Goal: Task Accomplishment & Management: Manage account settings

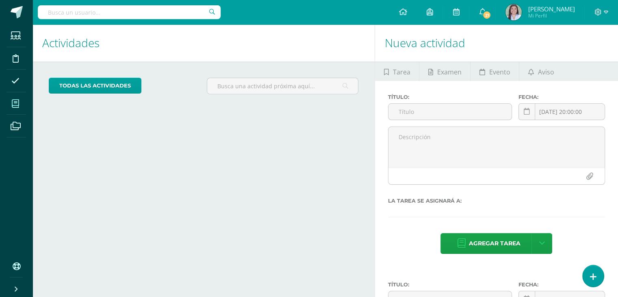
click at [17, 105] on icon at bounding box center [15, 104] width 7 height 8
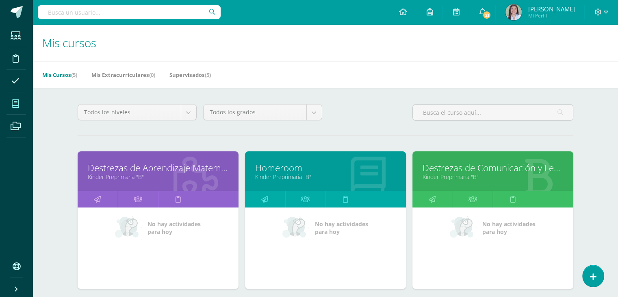
click at [151, 174] on link "Kinder Preprimaria "B"" at bounding box center [158, 177] width 141 height 8
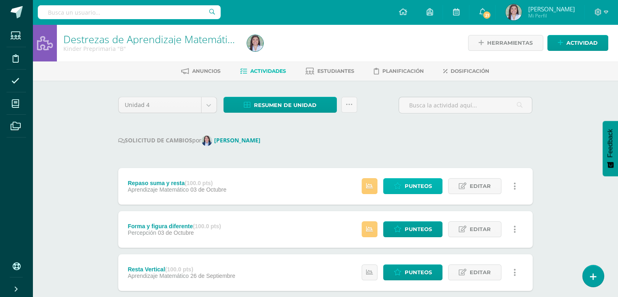
click at [418, 188] on span "Punteos" at bounding box center [418, 185] width 27 height 15
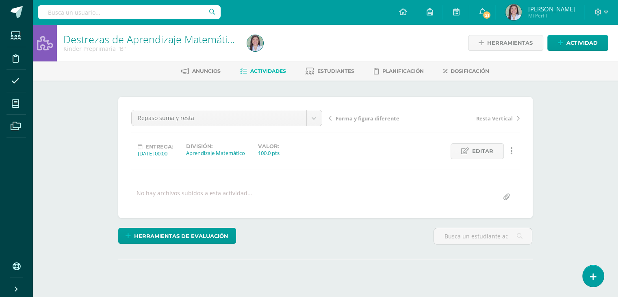
click at [256, 73] on span "Actividades" at bounding box center [268, 71] width 36 height 6
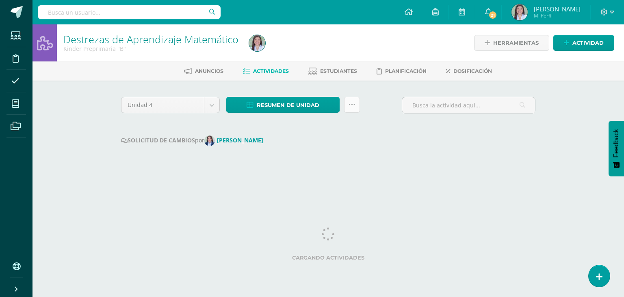
click at [349, 102] on icon at bounding box center [352, 104] width 7 height 7
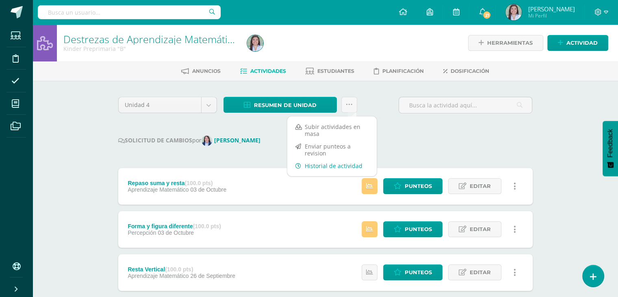
click at [318, 166] on link "Historial de actividad" at bounding box center [331, 165] width 89 height 13
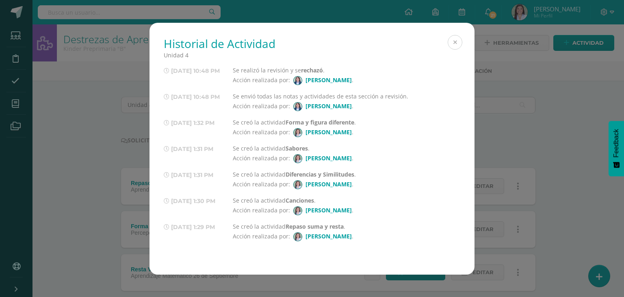
click at [457, 43] on button at bounding box center [455, 42] width 15 height 15
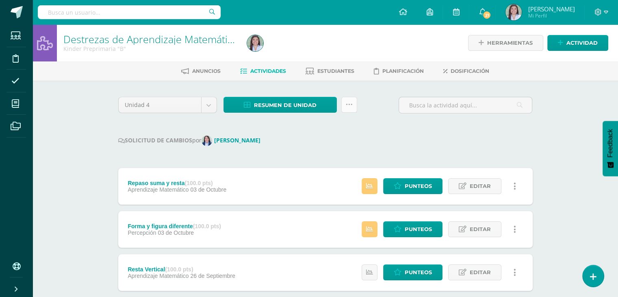
click at [348, 102] on icon at bounding box center [349, 104] width 7 height 7
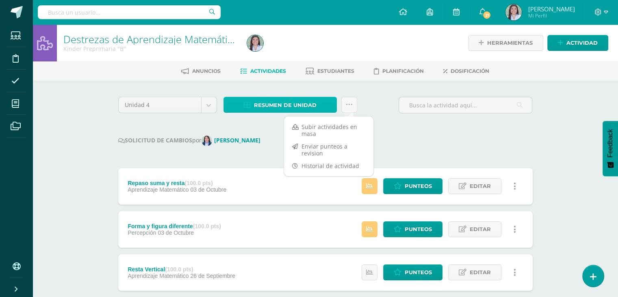
click at [315, 100] on span "Resumen de unidad" at bounding box center [285, 105] width 63 height 15
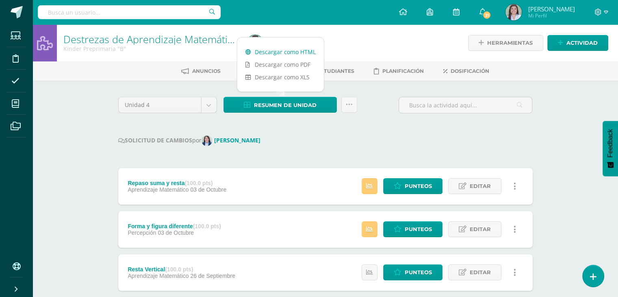
click at [282, 55] on link "Descargar como HTML" at bounding box center [280, 52] width 87 height 13
click at [350, 107] on icon at bounding box center [349, 104] width 7 height 7
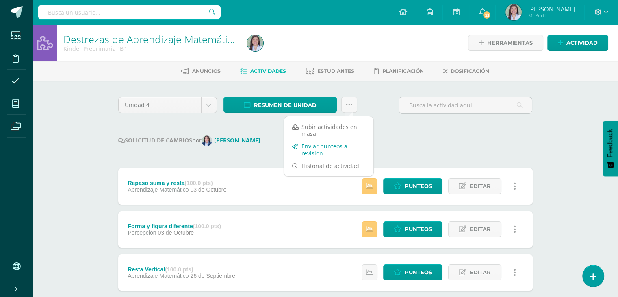
click at [332, 147] on link "Enviar punteos a revision" at bounding box center [328, 150] width 89 height 20
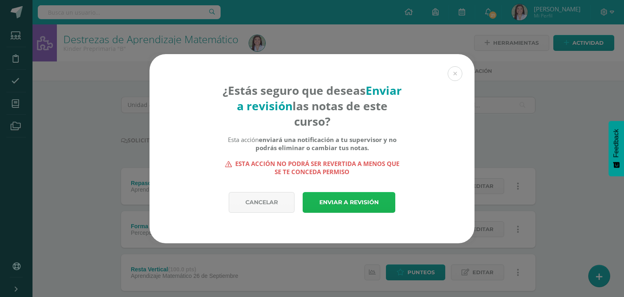
click at [329, 200] on link "Enviar a revisión" at bounding box center [349, 202] width 93 height 21
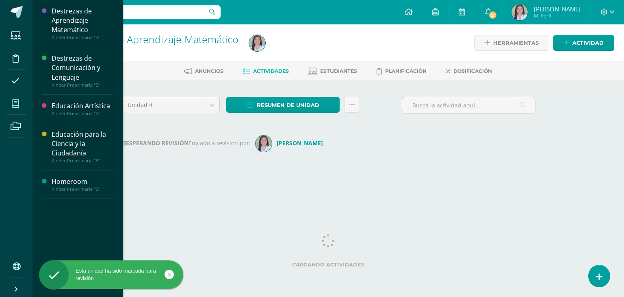
click at [15, 102] on icon at bounding box center [15, 104] width 7 height 8
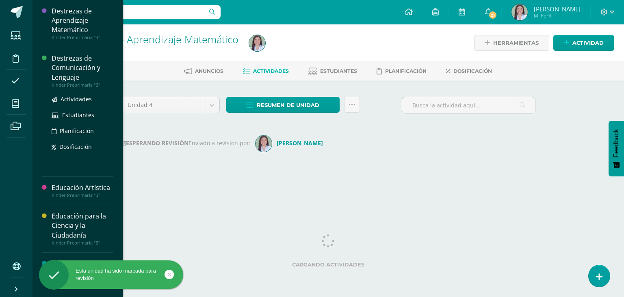
click at [63, 70] on div "Destrezas de Comunicación y Lenguaje" at bounding box center [83, 68] width 62 height 28
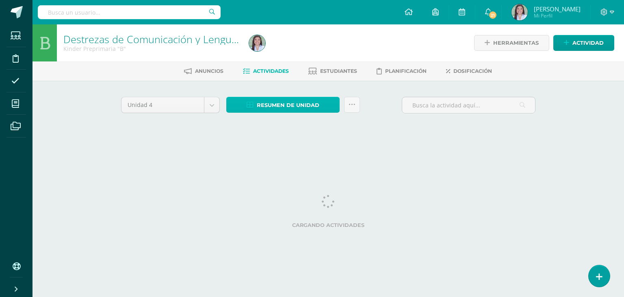
click at [294, 105] on span "Resumen de unidad" at bounding box center [288, 105] width 63 height 15
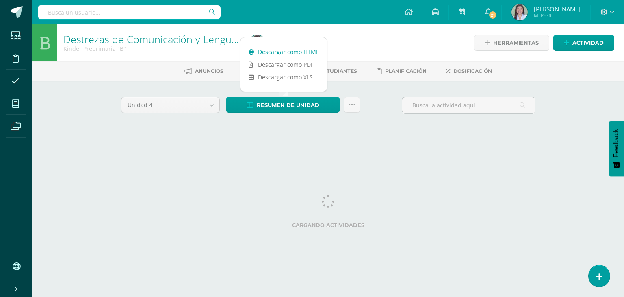
click at [278, 51] on link "Descargar como HTML" at bounding box center [284, 52] width 87 height 13
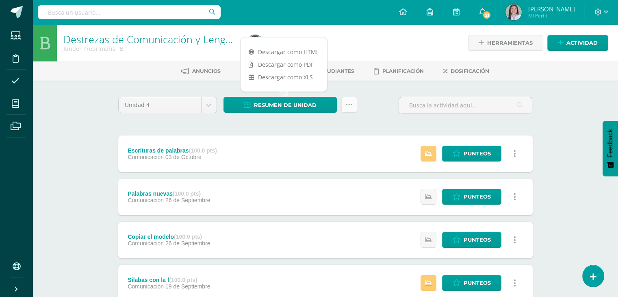
click at [344, 106] on link at bounding box center [350, 105] width 16 height 16
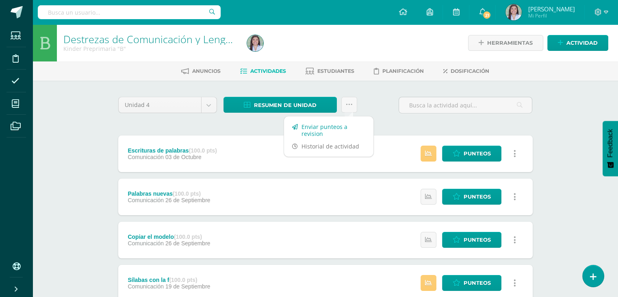
click at [312, 128] on link "Enviar punteos a revision" at bounding box center [328, 130] width 89 height 20
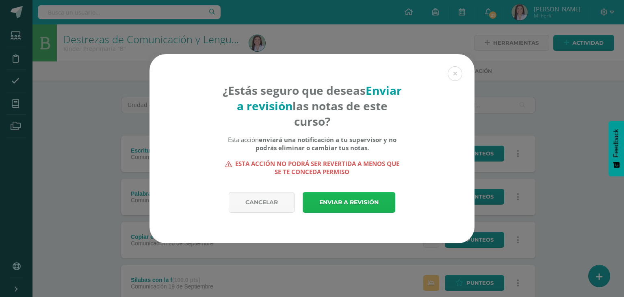
click at [350, 203] on link "Enviar a revisión" at bounding box center [349, 202] width 93 height 21
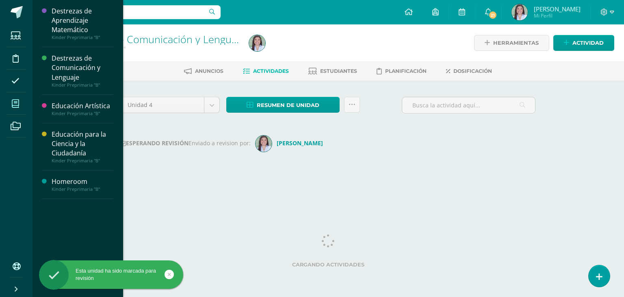
click at [18, 103] on icon at bounding box center [15, 104] width 7 height 8
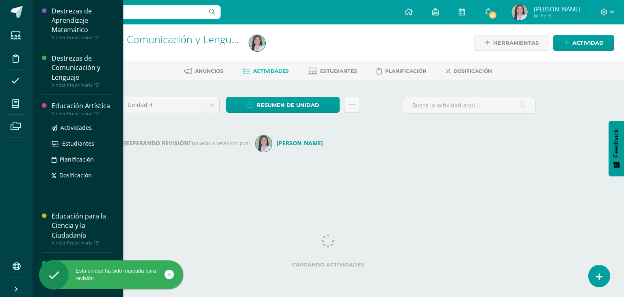
click at [60, 103] on div "Educación Artística" at bounding box center [83, 105] width 62 height 9
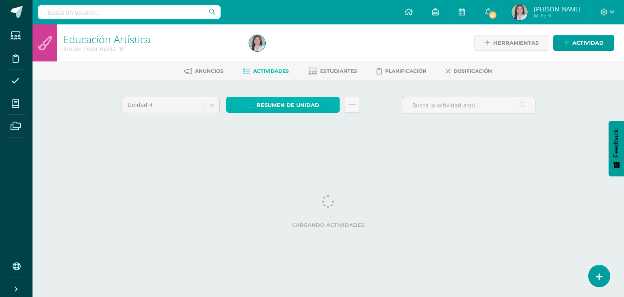
click at [326, 107] on link "Resumen de unidad" at bounding box center [282, 105] width 113 height 16
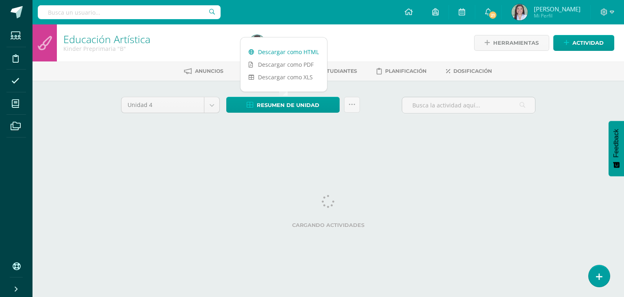
click at [283, 49] on link "Descargar como HTML" at bounding box center [284, 52] width 87 height 13
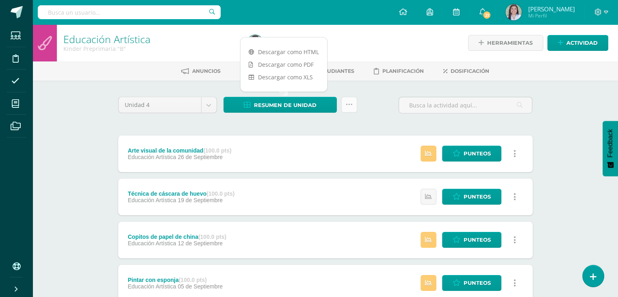
click at [347, 104] on icon at bounding box center [349, 104] width 7 height 7
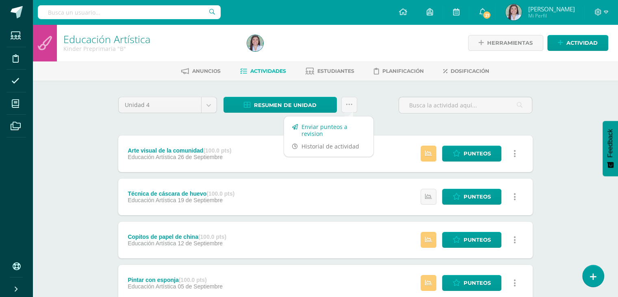
click at [331, 129] on link "Enviar punteos a revision" at bounding box center [328, 130] width 89 height 20
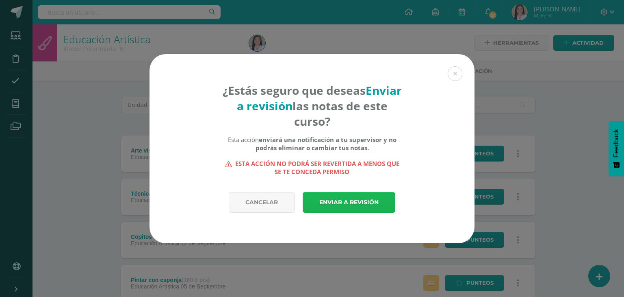
click at [319, 203] on link "Enviar a revisión" at bounding box center [349, 202] width 93 height 21
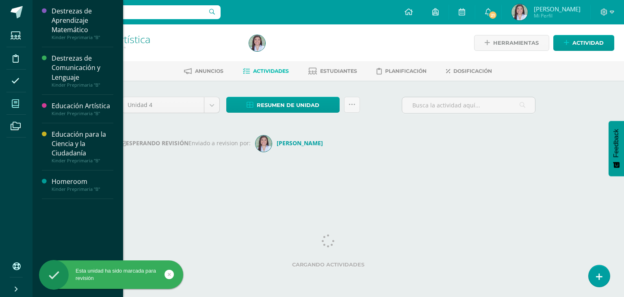
click at [18, 102] on icon at bounding box center [15, 104] width 7 height 8
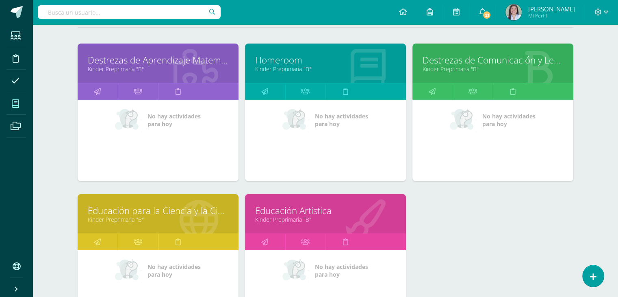
scroll to position [122, 0]
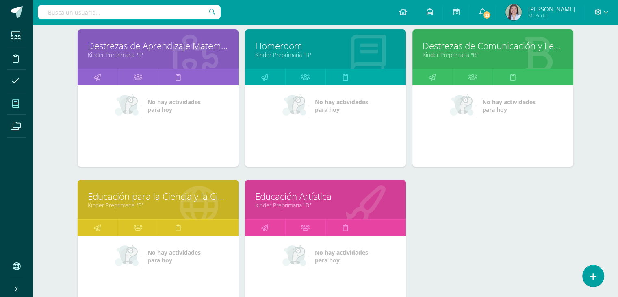
click at [156, 194] on link "Educación para la Ciencia y la Ciudadanía" at bounding box center [158, 196] width 141 height 13
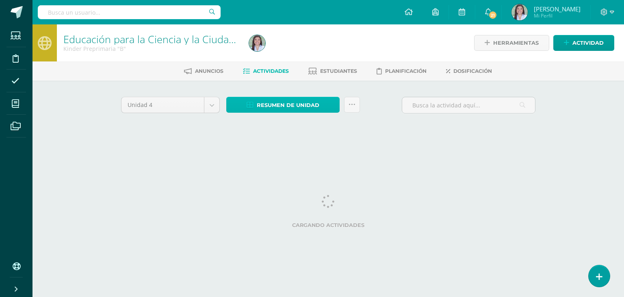
click at [270, 110] on span "Resumen de unidad" at bounding box center [288, 105] width 63 height 15
click at [263, 101] on span "Resumen de unidad" at bounding box center [288, 105] width 63 height 15
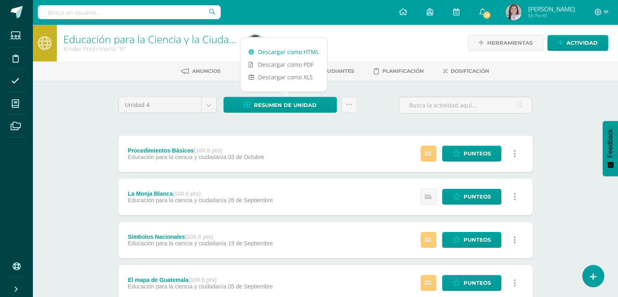
click at [267, 52] on link "Descargar como HTML" at bounding box center [284, 52] width 87 height 13
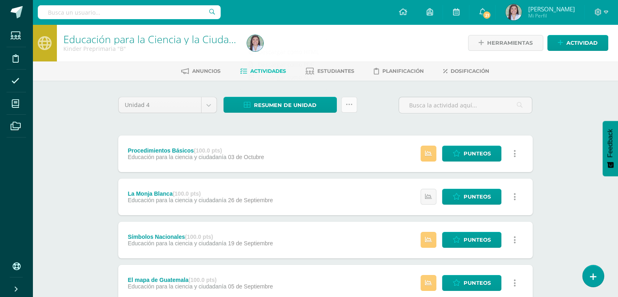
click at [350, 107] on icon at bounding box center [349, 104] width 7 height 7
click at [324, 129] on link "Enviar punteos a revision" at bounding box center [328, 130] width 89 height 20
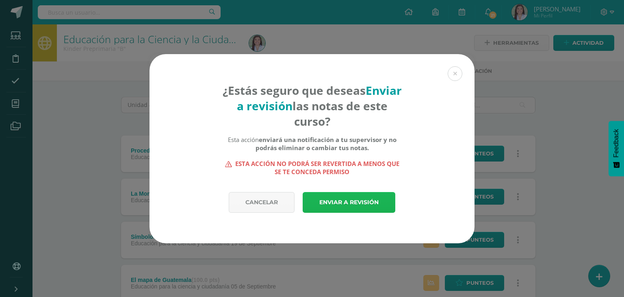
click at [332, 200] on link "Enviar a revisión" at bounding box center [349, 202] width 93 height 21
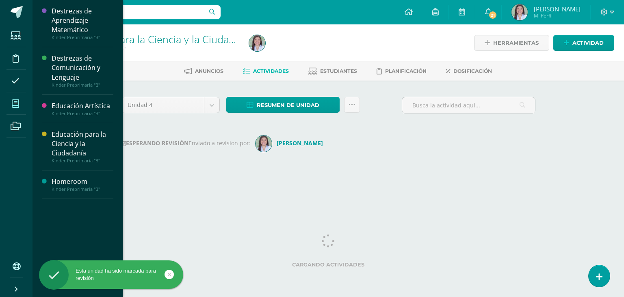
click at [15, 106] on icon at bounding box center [15, 104] width 7 height 8
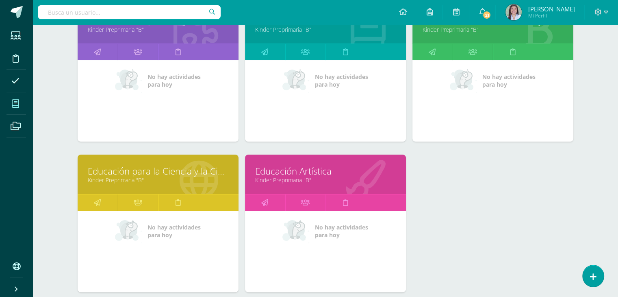
scroll to position [163, 0]
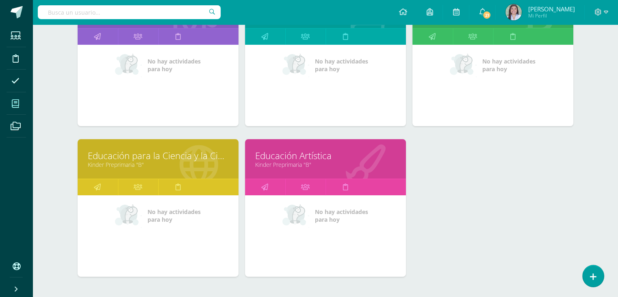
click at [284, 173] on div "Educación Artística Kinder Preprimaria "B"" at bounding box center [325, 158] width 161 height 39
click at [284, 165] on link "Kinder Preprimaria "B"" at bounding box center [325, 165] width 141 height 8
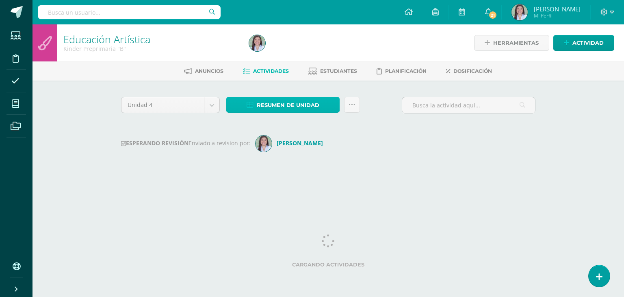
click at [260, 107] on span "Resumen de unidad" at bounding box center [288, 105] width 63 height 15
